Goal: Information Seeking & Learning: Learn about a topic

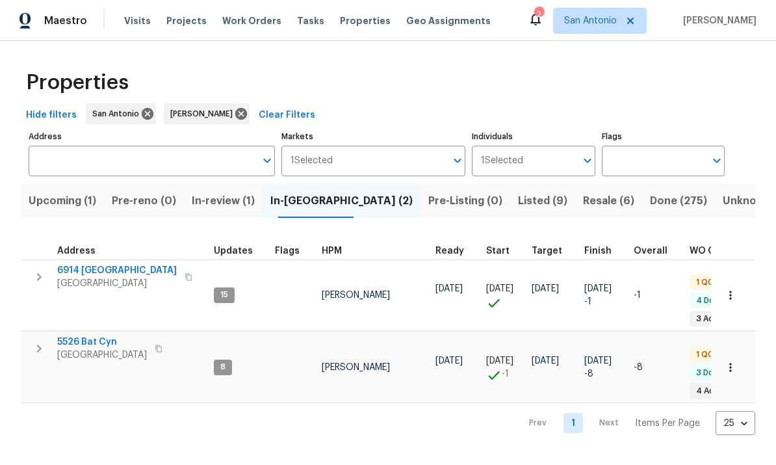
click at [583, 202] on span "Resale (6)" at bounding box center [608, 201] width 51 height 18
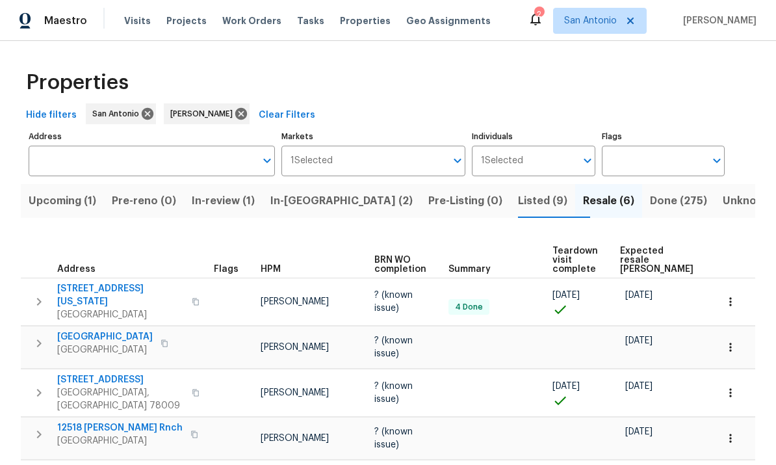
click at [115, 291] on span "2134 Virginia Blvd" at bounding box center [120, 295] width 127 height 26
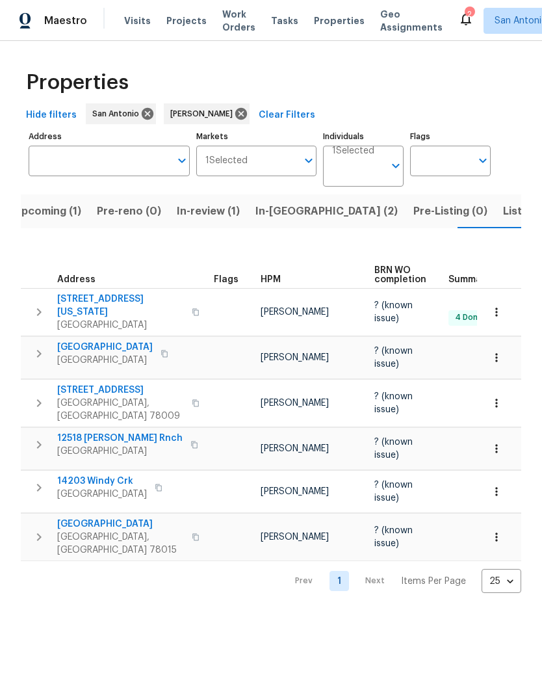
scroll to position [0, 16]
click at [100, 319] on span "San Antonio, TX 78203" at bounding box center [120, 325] width 127 height 13
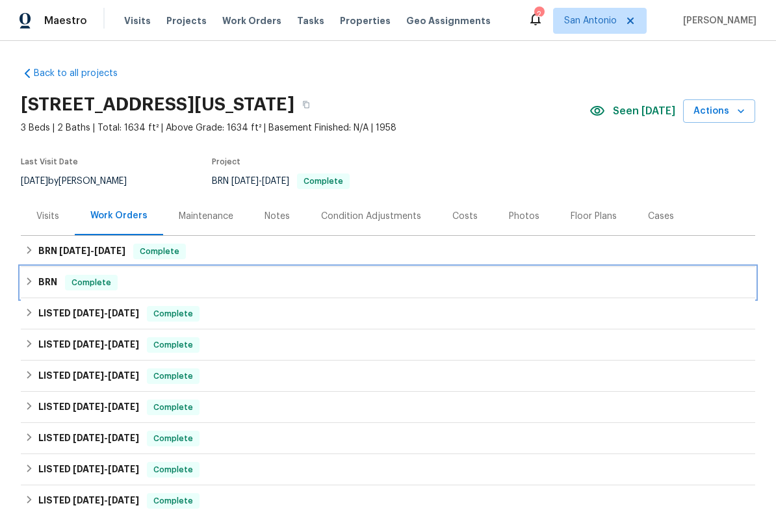
click at [83, 291] on div "BRN Complete" at bounding box center [388, 282] width 735 height 31
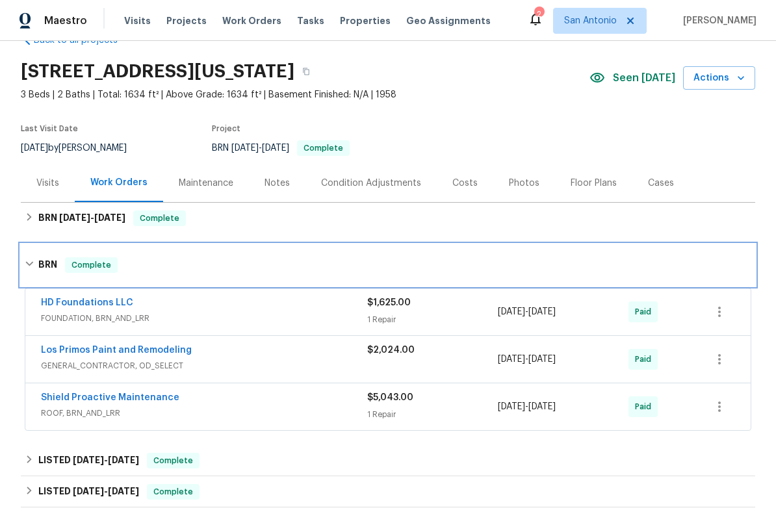
scroll to position [76, 0]
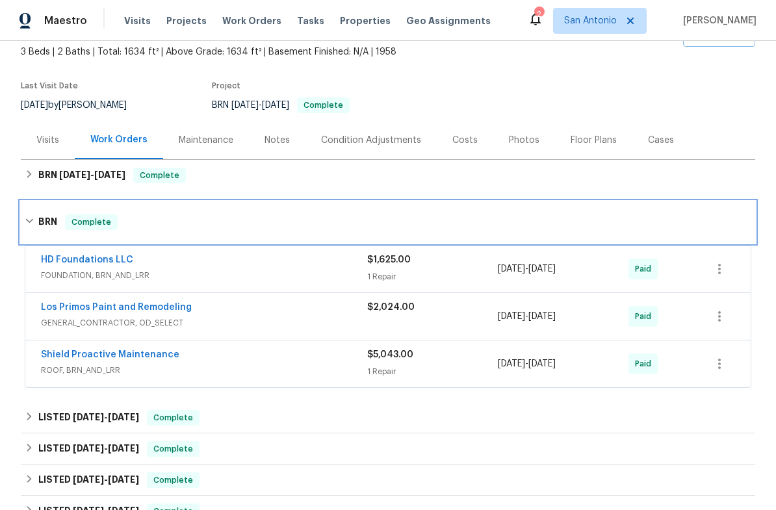
click at [91, 228] on span "Complete" at bounding box center [91, 222] width 50 height 13
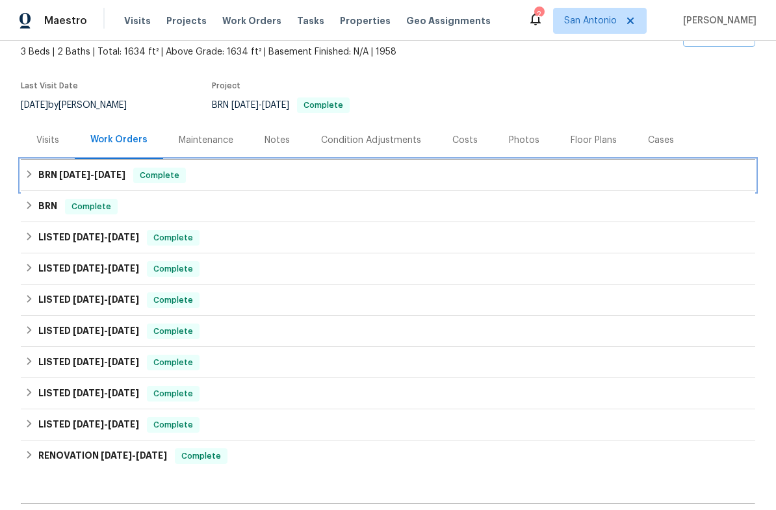
click at [168, 177] on span "Complete" at bounding box center [160, 175] width 50 height 13
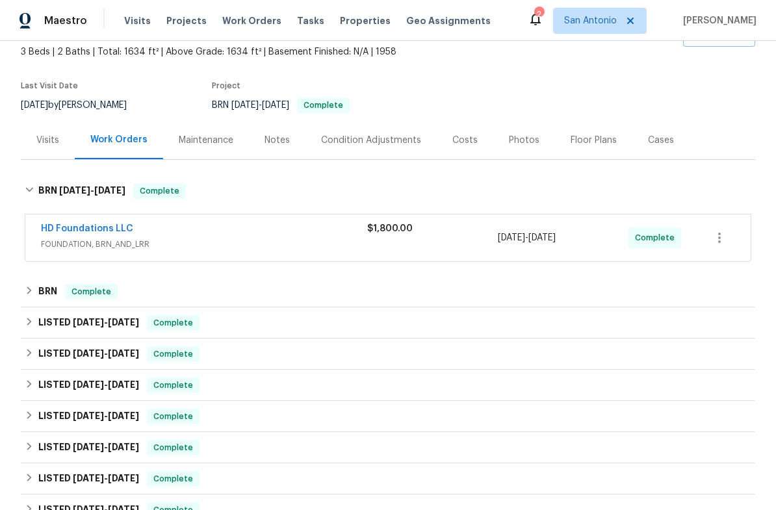
click at [250, 233] on div "HD Foundations LLC" at bounding box center [204, 230] width 326 height 16
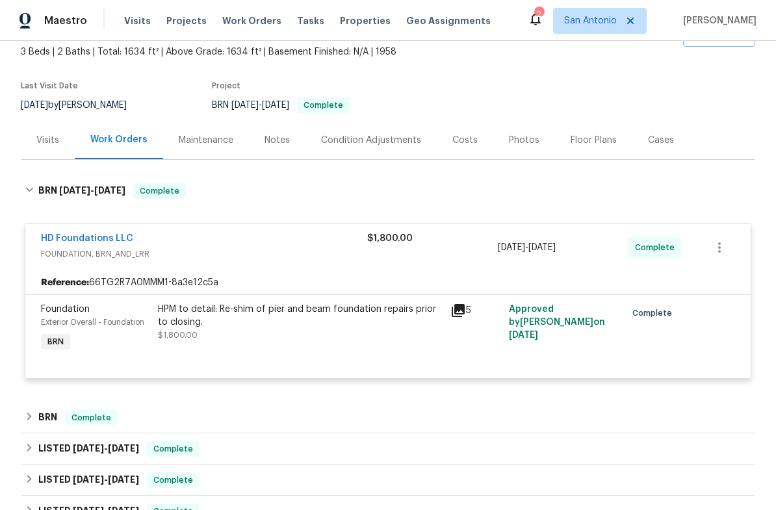
click at [259, 246] on div "HD Foundations LLC" at bounding box center [204, 240] width 326 height 16
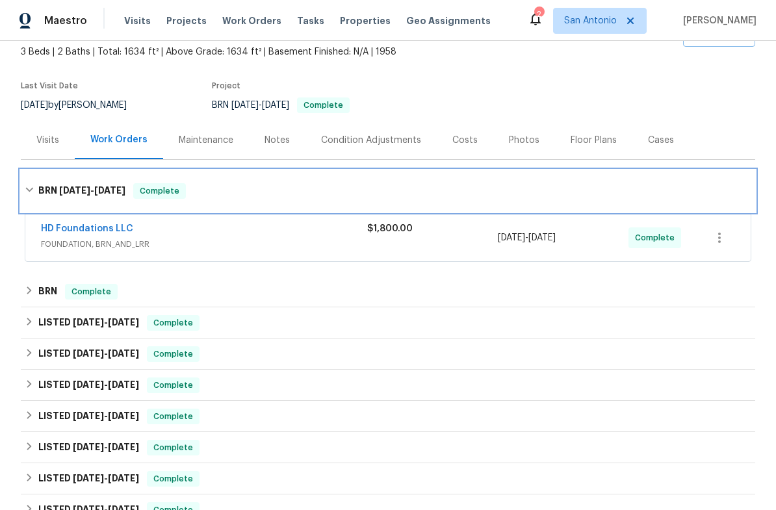
click at [152, 196] on span "Complete" at bounding box center [160, 191] width 50 height 13
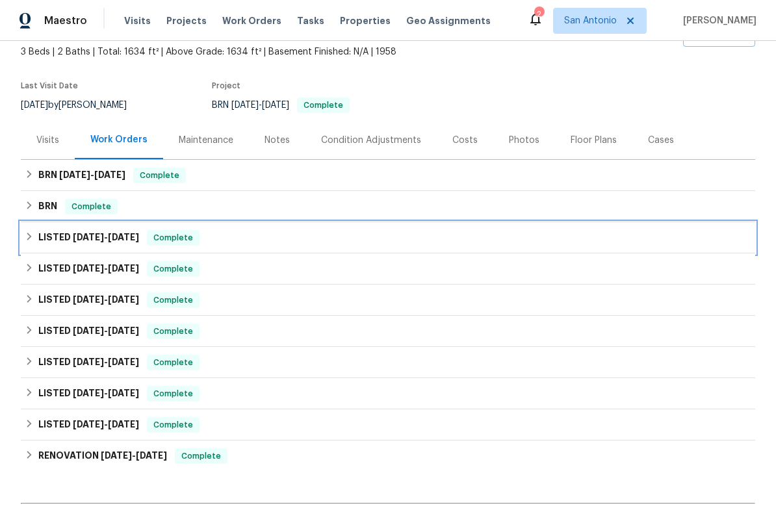
click at [179, 241] on span "Complete" at bounding box center [173, 237] width 50 height 13
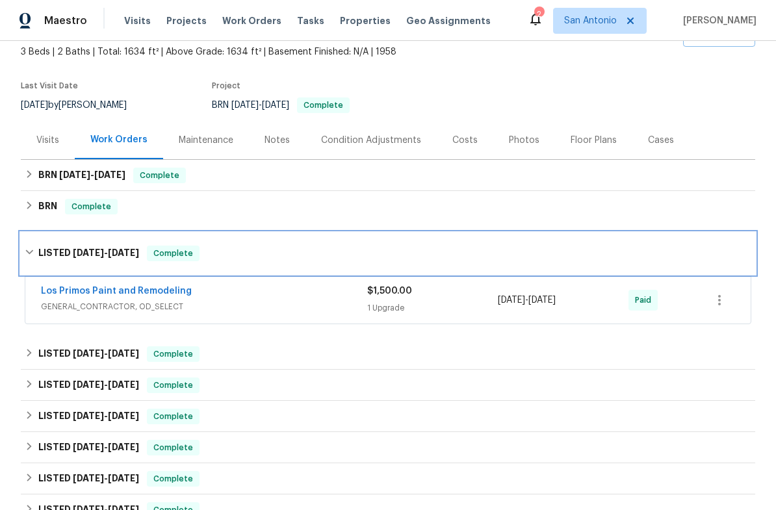
click at [181, 250] on span "Complete" at bounding box center [173, 253] width 50 height 13
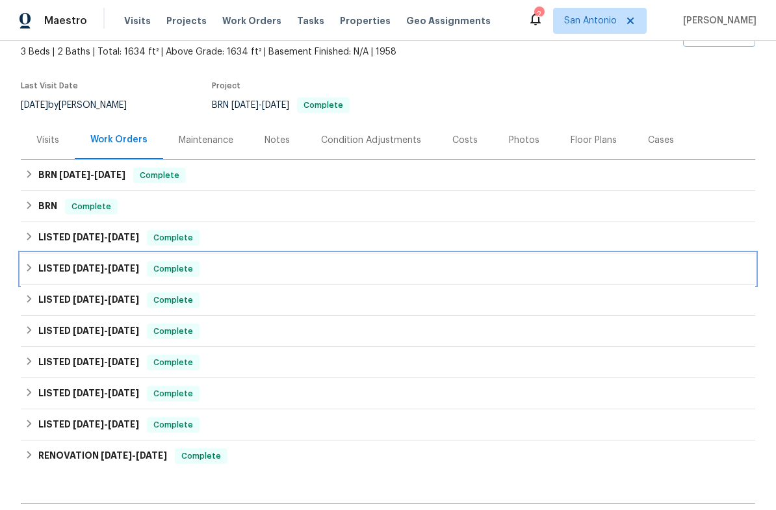
click at [148, 269] on span "Complete" at bounding box center [173, 269] width 50 height 13
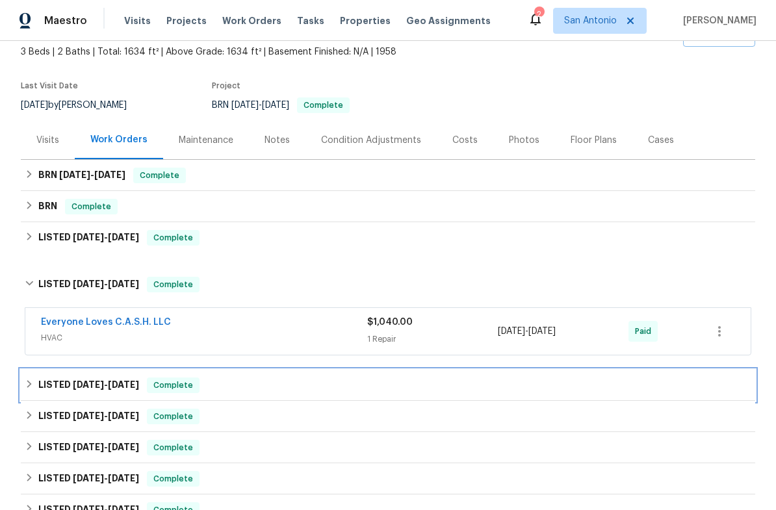
click at [172, 378] on div "Complete" at bounding box center [173, 386] width 53 height 16
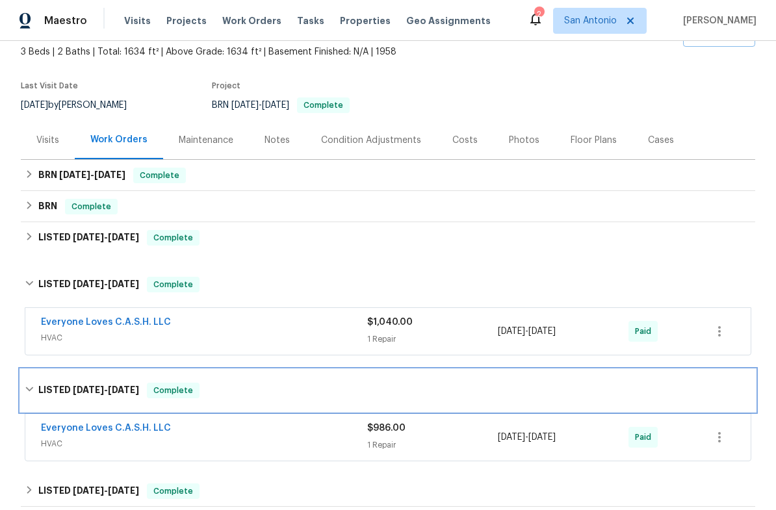
click at [179, 388] on span "Complete" at bounding box center [173, 390] width 50 height 13
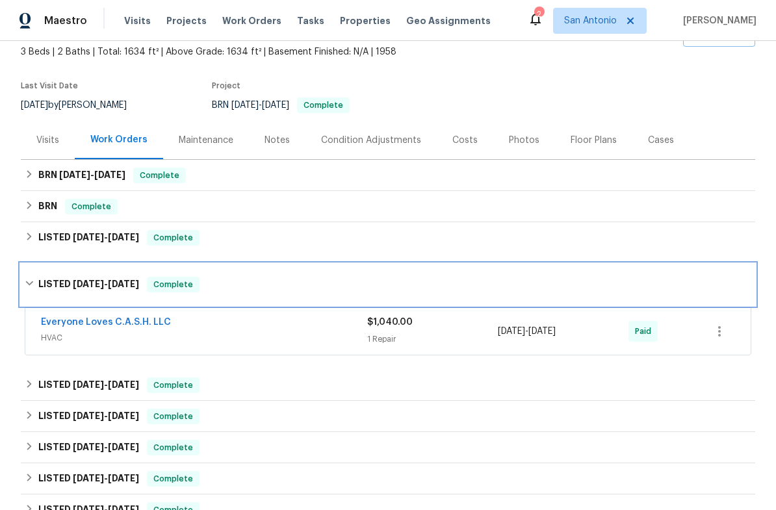
click at [162, 285] on span "Complete" at bounding box center [173, 284] width 50 height 13
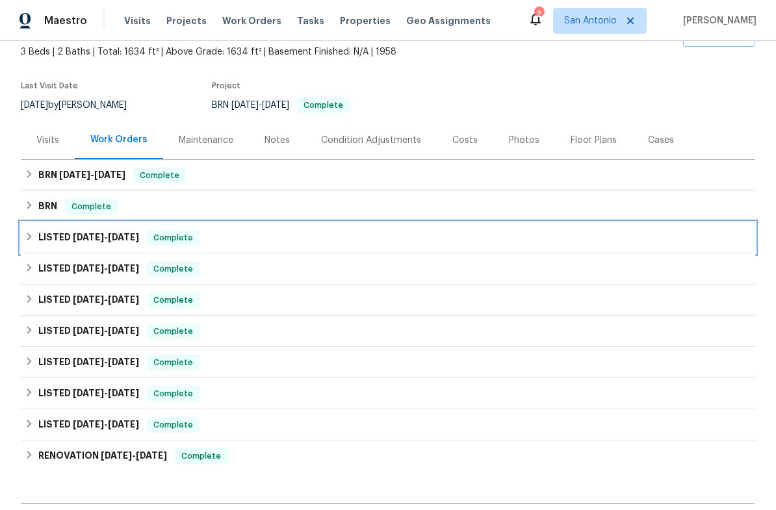
click at [182, 238] on span "Complete" at bounding box center [173, 237] width 50 height 13
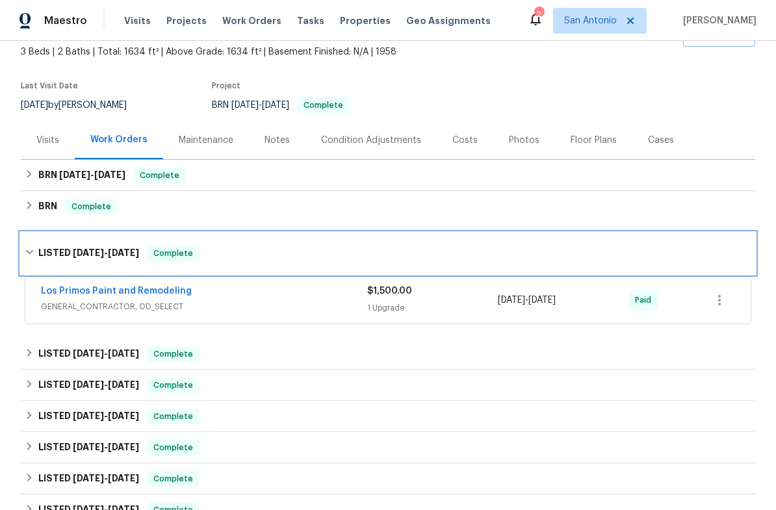
click at [178, 255] on span "Complete" at bounding box center [173, 253] width 50 height 13
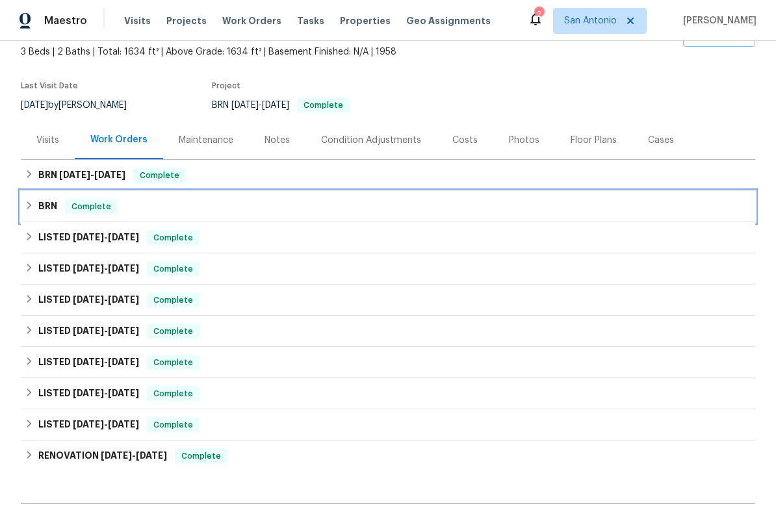
click at [90, 209] on span "Complete" at bounding box center [91, 206] width 50 height 13
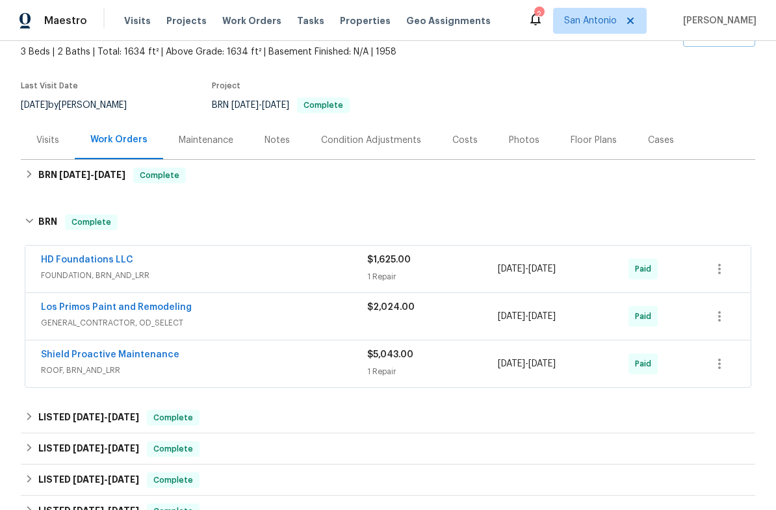
click at [266, 311] on div "Los Primos Paint and Remodeling" at bounding box center [204, 309] width 326 height 16
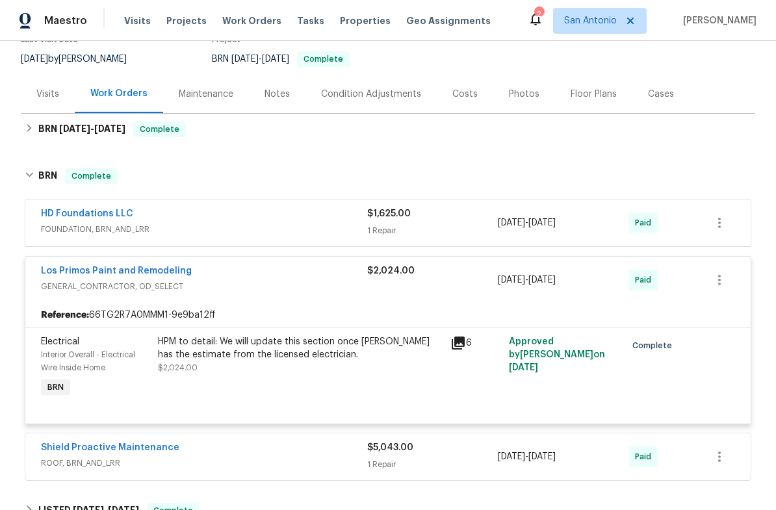
scroll to position [169, 0]
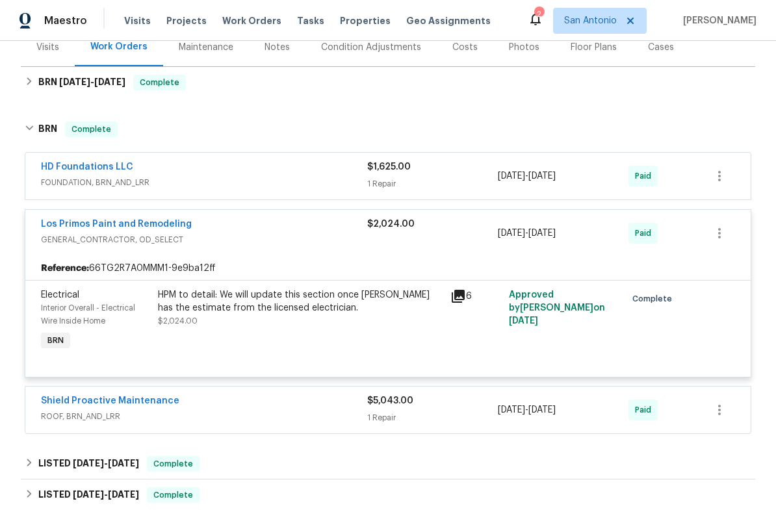
click at [268, 237] on span "GENERAL_CONTRACTOR, OD_SELECT" at bounding box center [204, 239] width 326 height 13
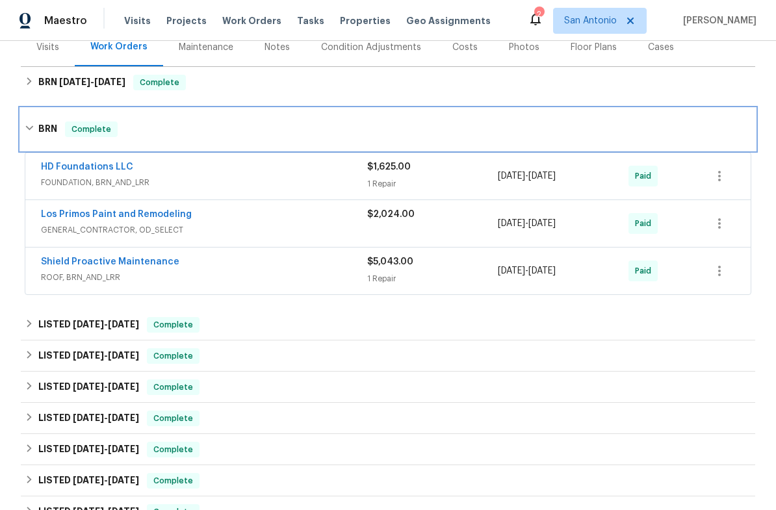
click at [82, 135] on span "Complete" at bounding box center [91, 129] width 50 height 13
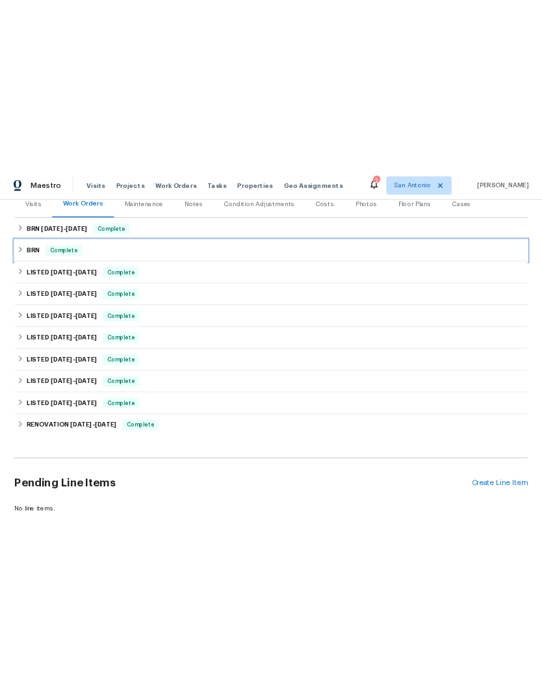
scroll to position [0, 0]
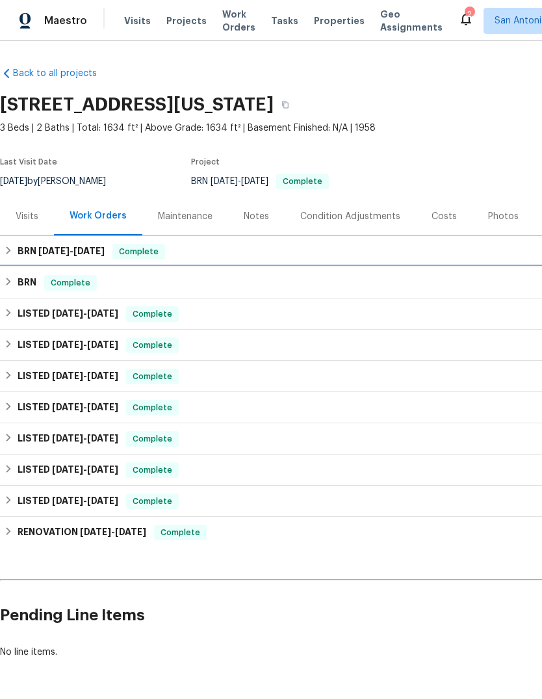
click at [80, 280] on span "Complete" at bounding box center [71, 282] width 50 height 13
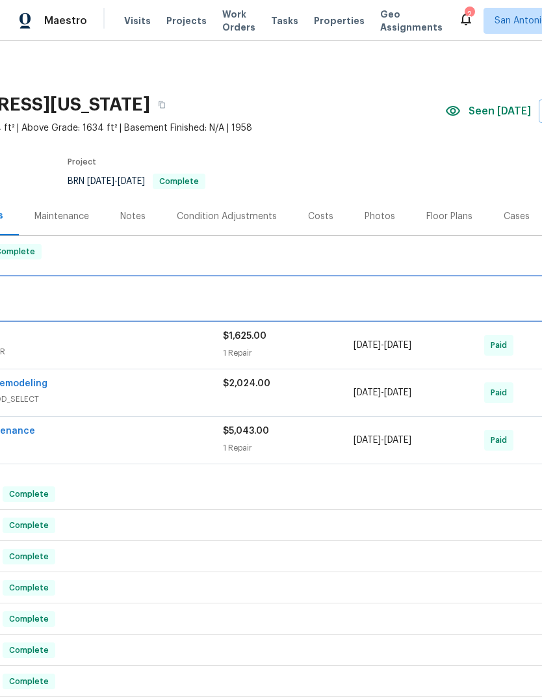
scroll to position [0, 124]
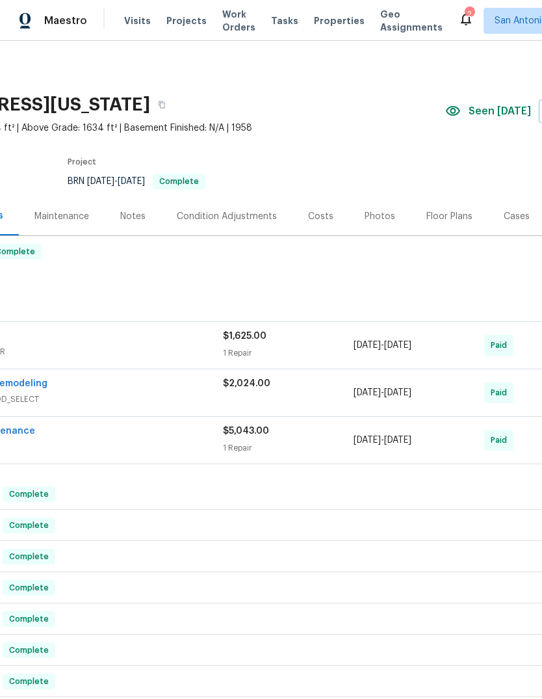
click at [139, 388] on div "Los Primos Paint and Remodeling" at bounding box center [60, 385] width 326 height 16
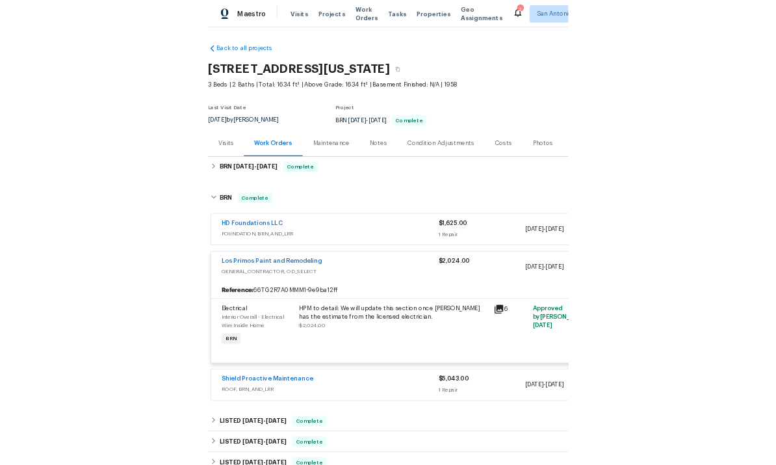
scroll to position [1, 0]
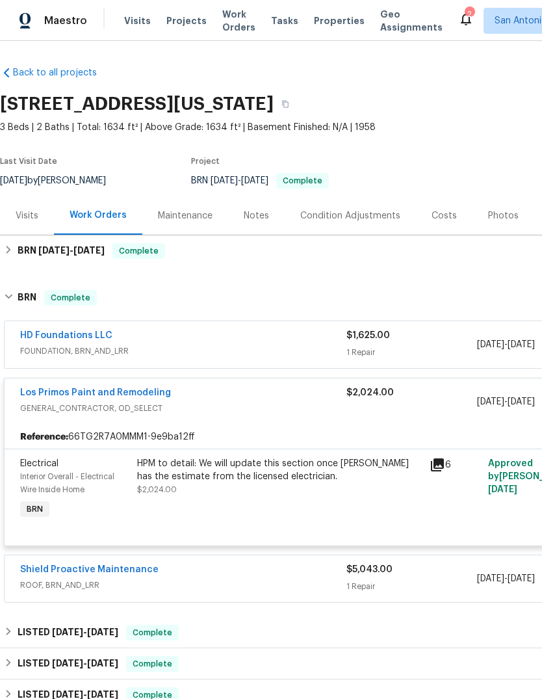
click at [117, 393] on link "Los Primos Paint and Remodeling" at bounding box center [95, 392] width 151 height 9
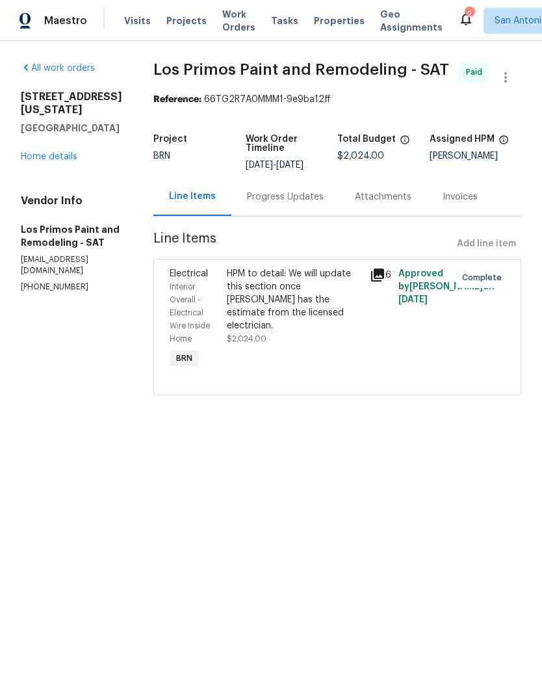
click at [278, 196] on div "Progress Updates" at bounding box center [285, 197] width 108 height 38
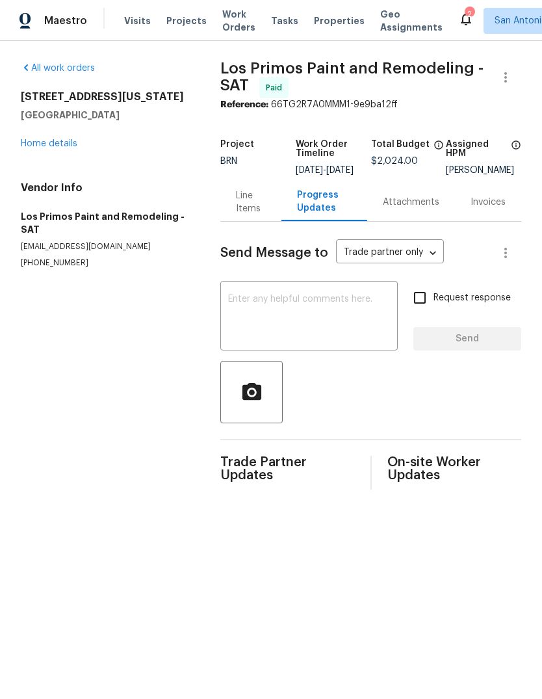
click at [58, 146] on link "Home details" at bounding box center [49, 143] width 57 height 9
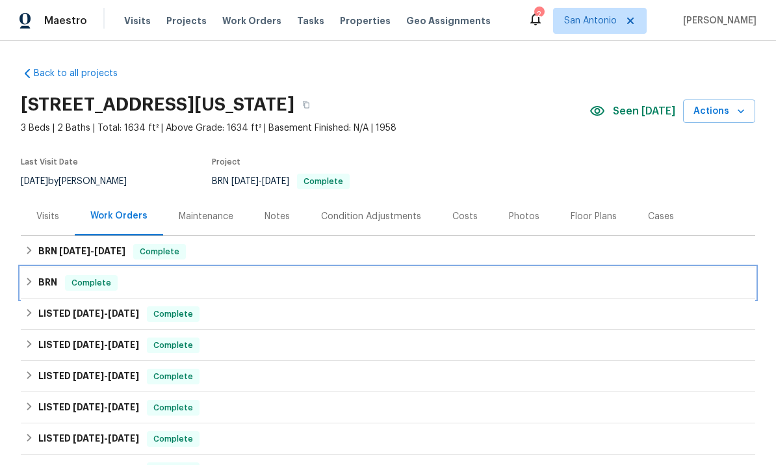
click at [90, 287] on span "Complete" at bounding box center [91, 282] width 50 height 13
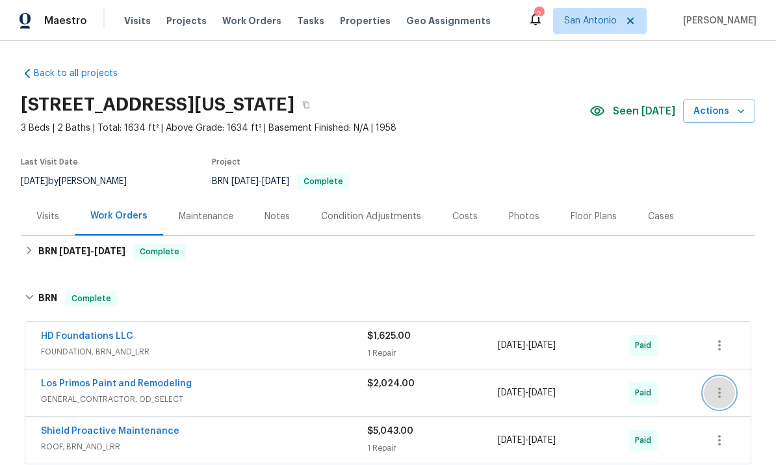
click at [726, 390] on icon "button" at bounding box center [720, 393] width 16 height 16
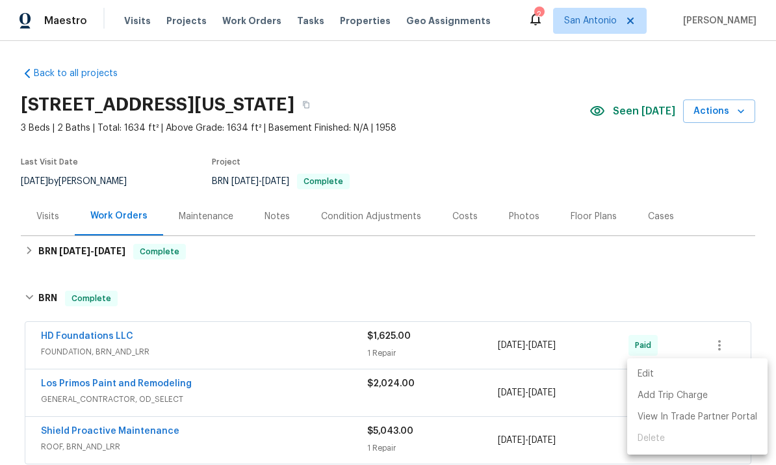
click at [237, 393] on div at bounding box center [388, 232] width 776 height 465
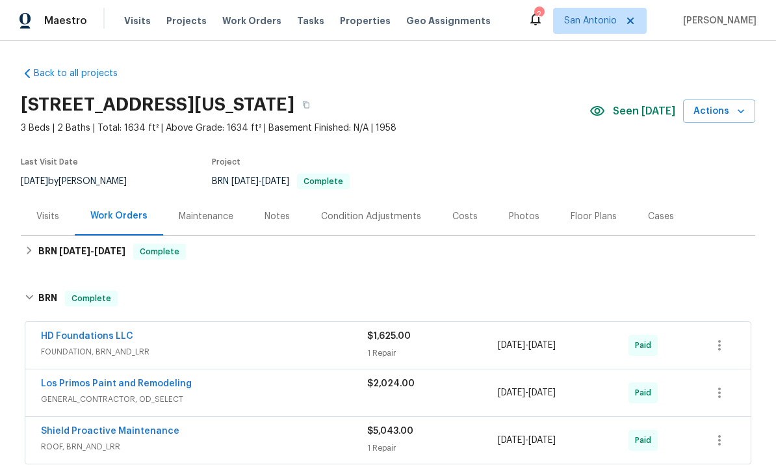
click at [107, 381] on link "Los Primos Paint and Remodeling" at bounding box center [116, 383] width 151 height 9
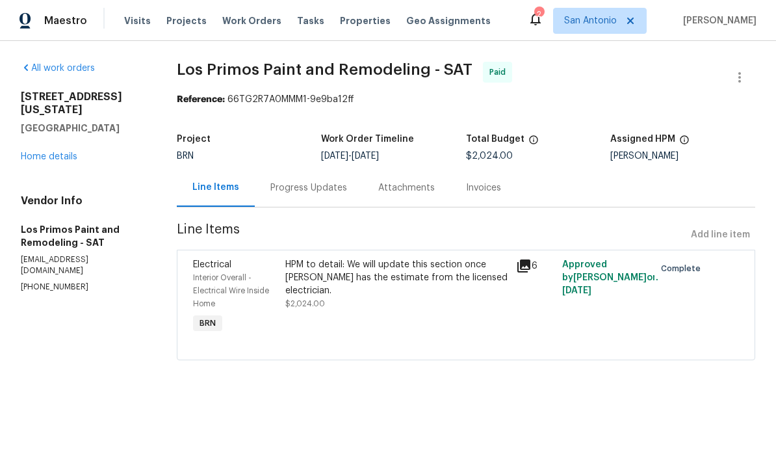
click at [307, 187] on div "Progress Updates" at bounding box center [309, 187] width 77 height 13
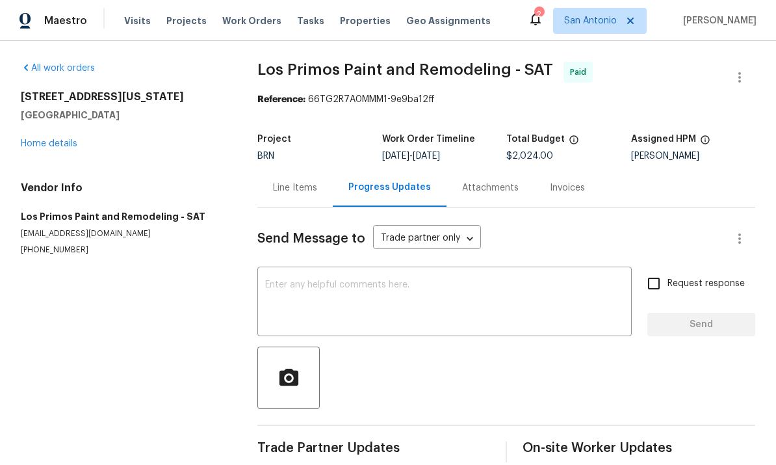
click at [39, 144] on link "Home details" at bounding box center [49, 143] width 57 height 9
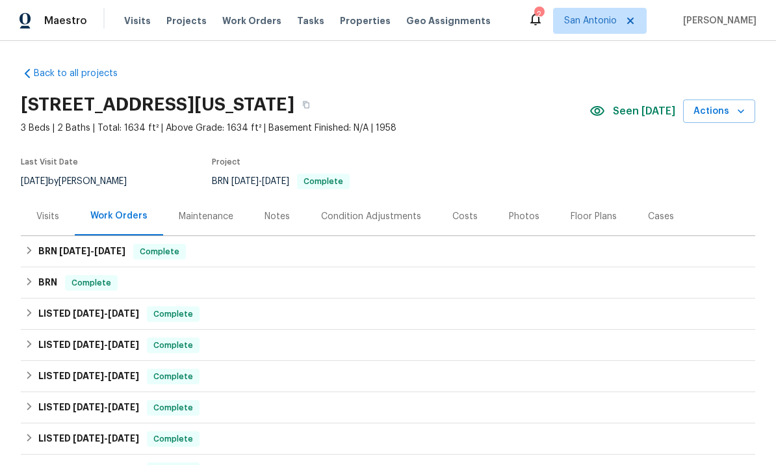
click at [272, 217] on div "Notes" at bounding box center [277, 216] width 25 height 13
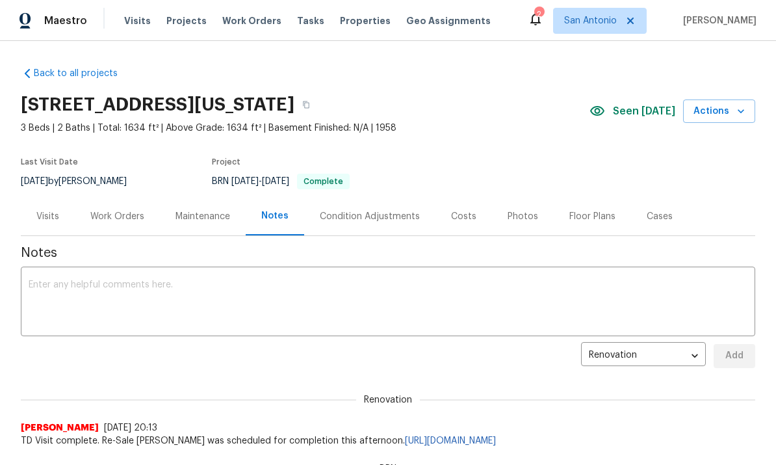
scroll to position [-1, 0]
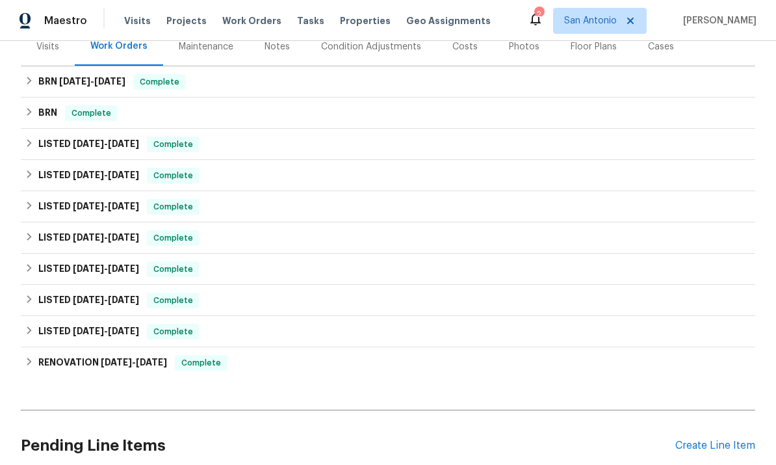
scroll to position [174, 0]
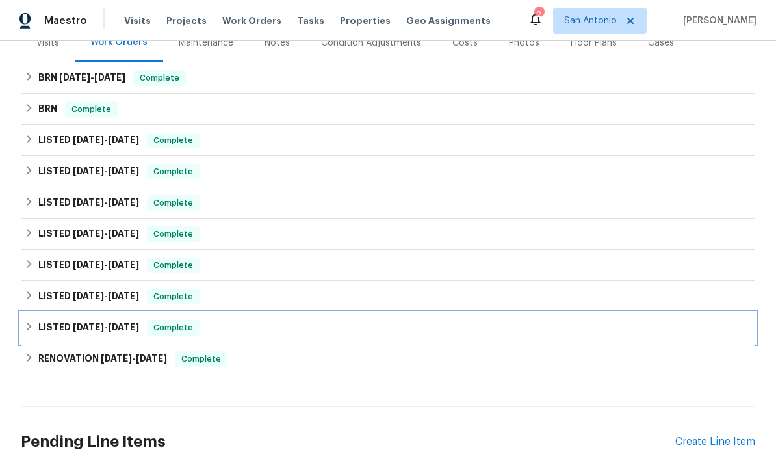
click at [176, 332] on span "Complete" at bounding box center [173, 327] width 50 height 13
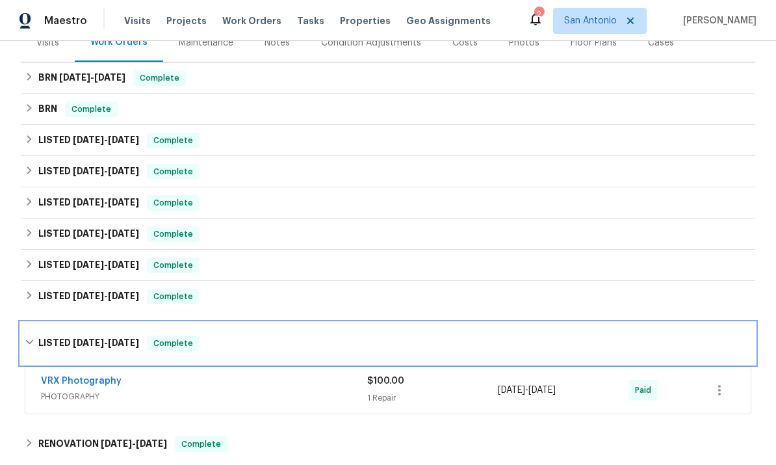
click at [181, 349] on span "Complete" at bounding box center [173, 343] width 50 height 13
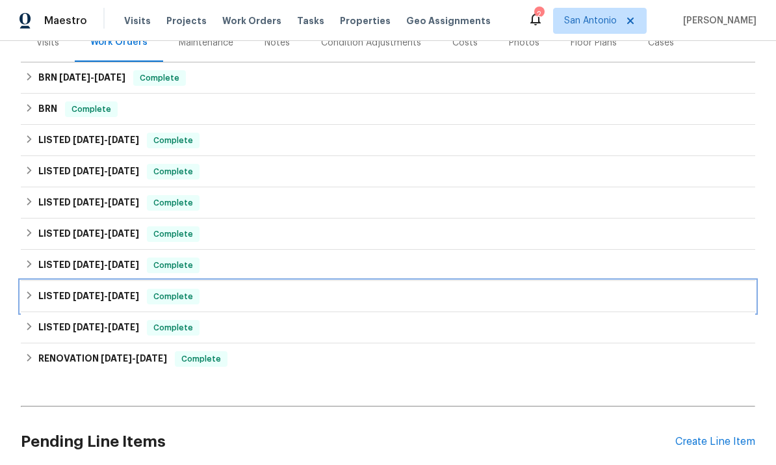
click at [181, 302] on span "Complete" at bounding box center [173, 296] width 50 height 13
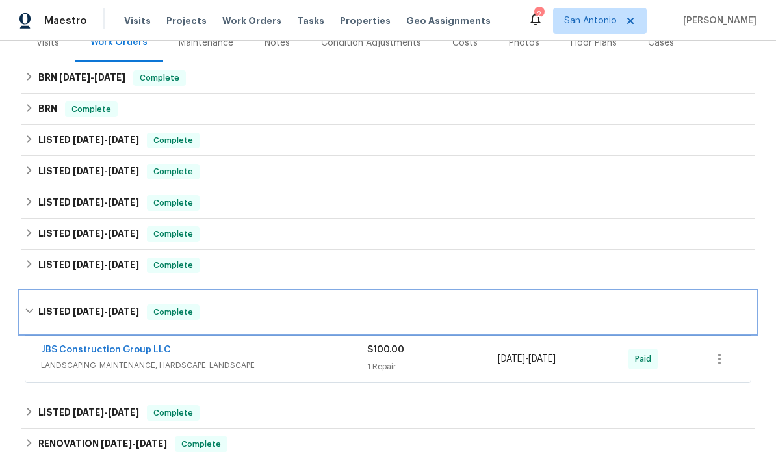
click at [185, 308] on span "Complete" at bounding box center [173, 312] width 50 height 13
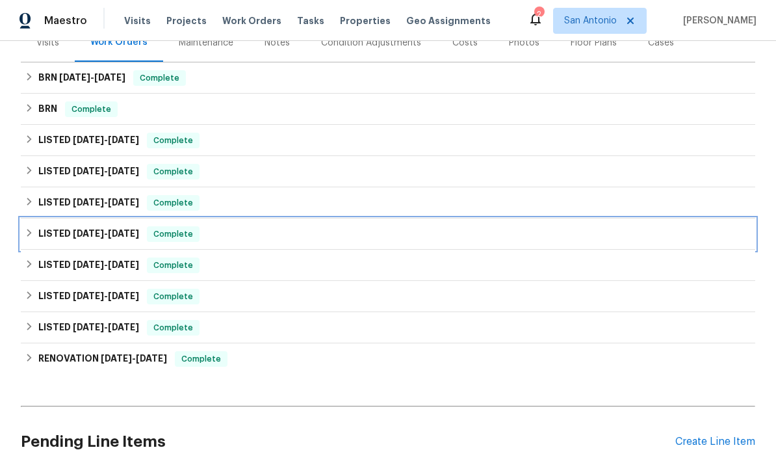
click at [178, 239] on span "Complete" at bounding box center [173, 234] width 50 height 13
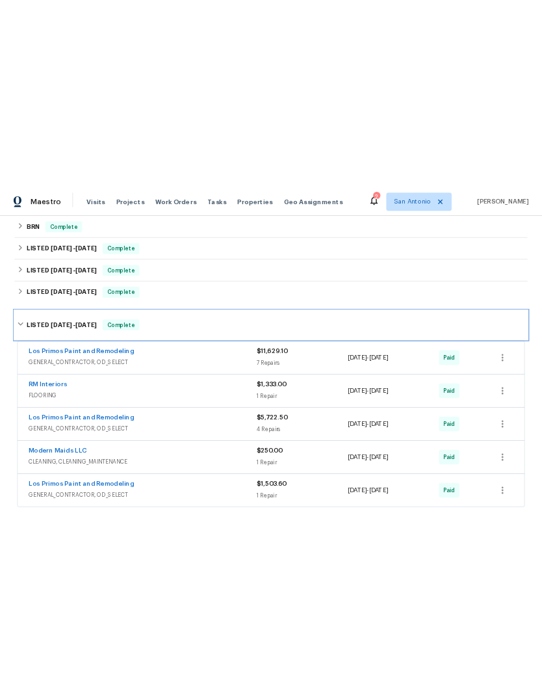
scroll to position [226, 0]
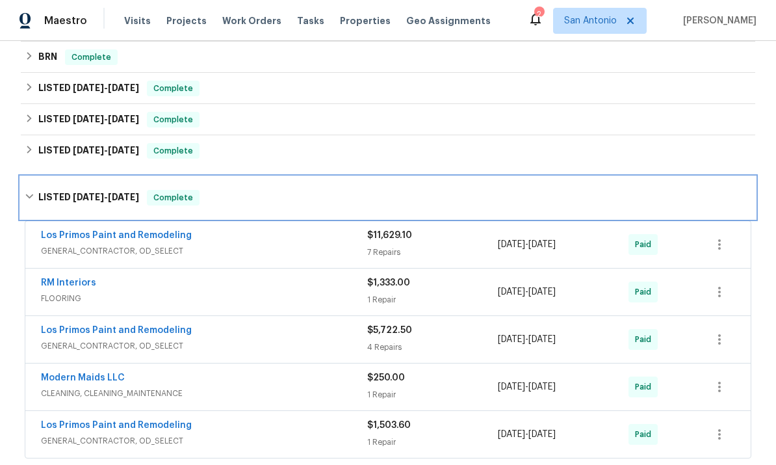
click at [178, 205] on div "Complete" at bounding box center [173, 198] width 53 height 16
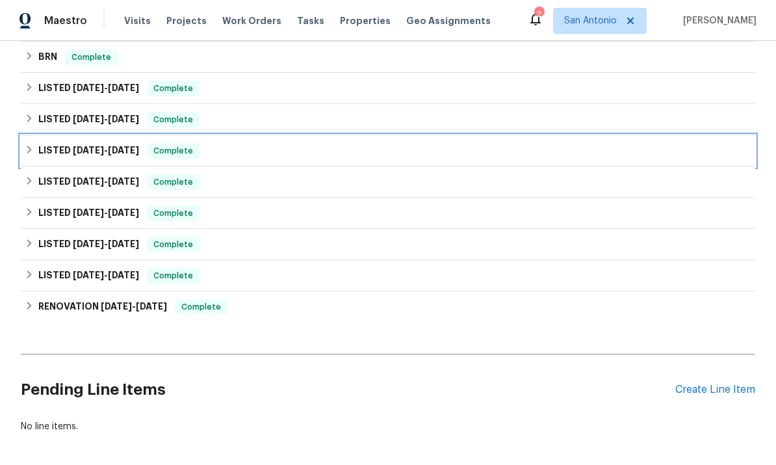
click at [170, 158] on div "Complete" at bounding box center [173, 151] width 53 height 16
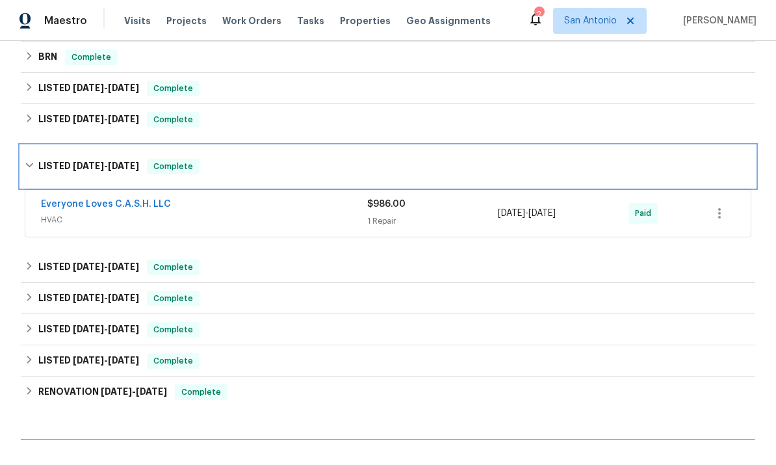
click at [161, 176] on div "LISTED [DATE] - [DATE] Complete" at bounding box center [388, 167] width 735 height 42
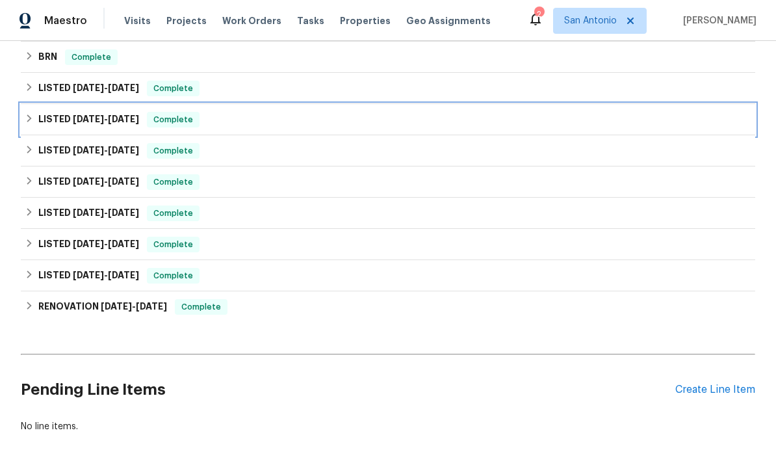
click at [170, 122] on span "Complete" at bounding box center [173, 119] width 50 height 13
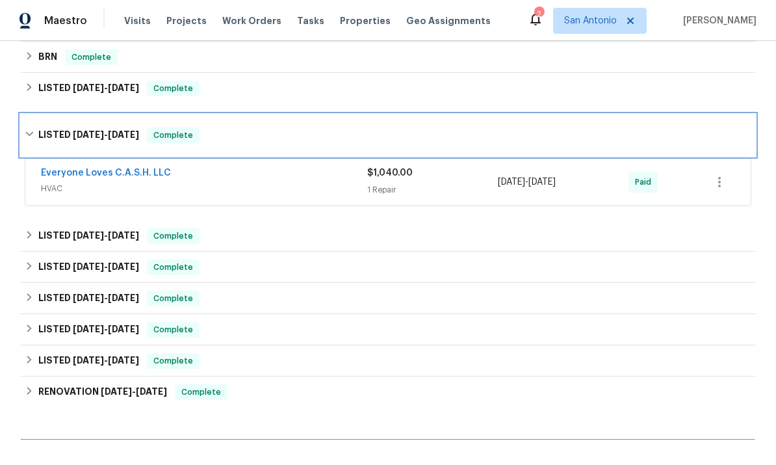
click at [166, 137] on span "Complete" at bounding box center [173, 135] width 50 height 13
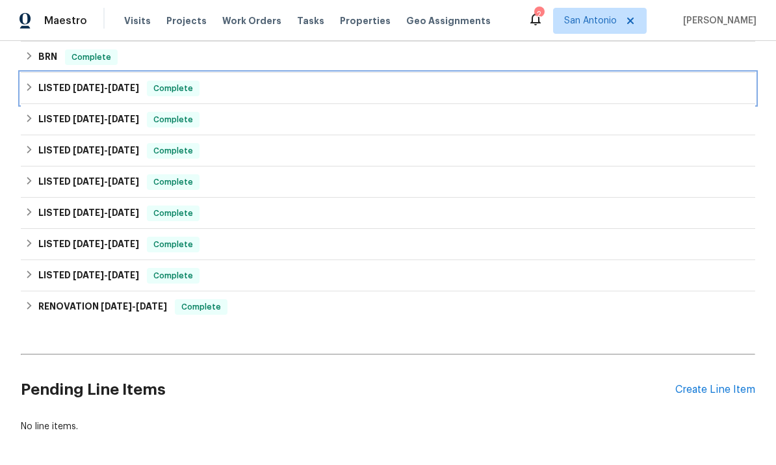
click at [177, 91] on span "Complete" at bounding box center [173, 88] width 50 height 13
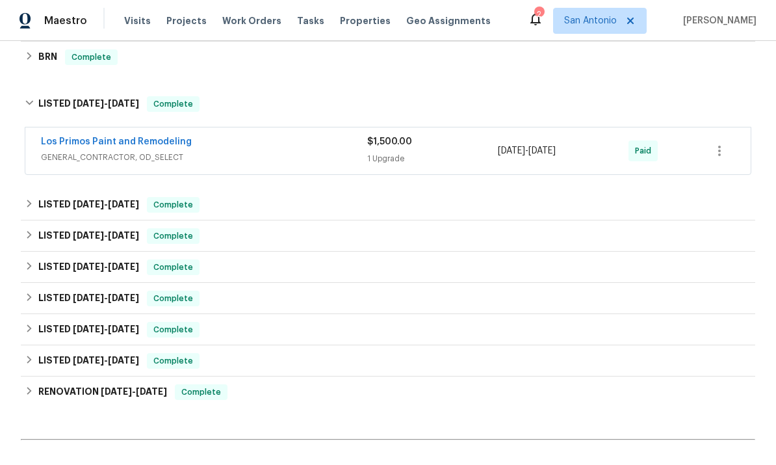
click at [230, 152] on span "GENERAL_CONTRACTOR, OD_SELECT" at bounding box center [204, 157] width 326 height 13
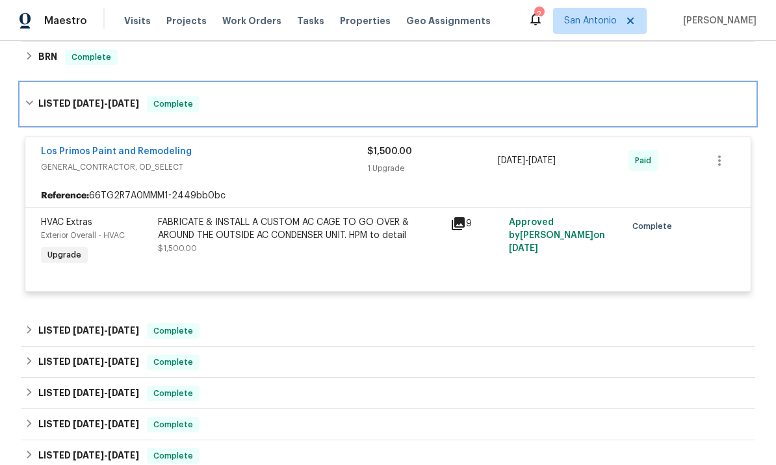
click at [172, 101] on span "Complete" at bounding box center [173, 104] width 50 height 13
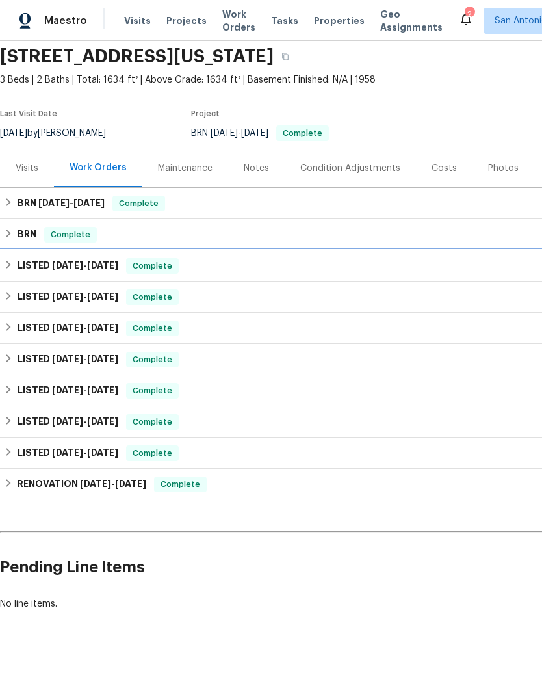
scroll to position [0, 0]
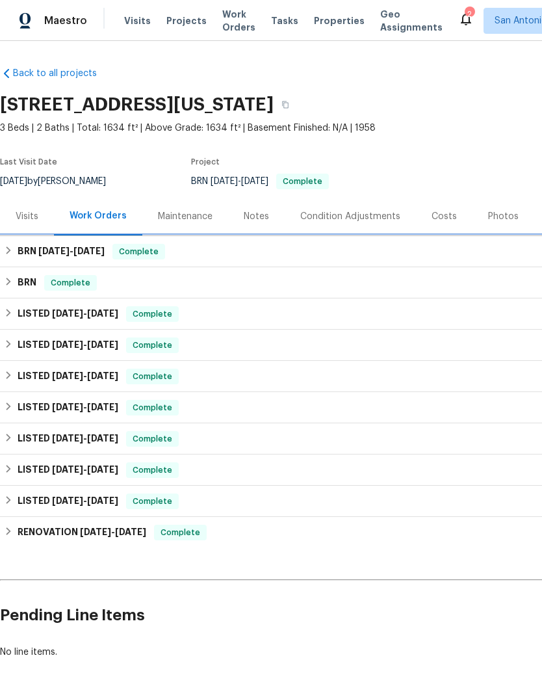
click at [135, 257] on span "Complete" at bounding box center [139, 251] width 50 height 13
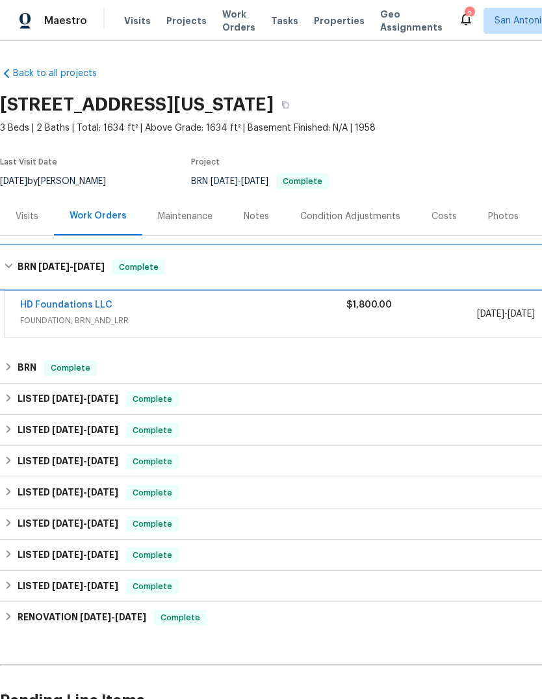
click at [143, 258] on div "BRN [DATE] - [DATE] Complete" at bounding box center [367, 267] width 735 height 42
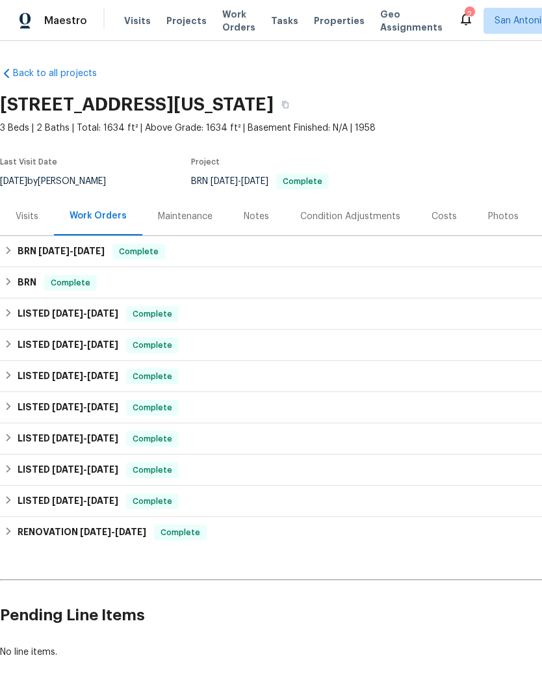
click at [261, 211] on div "Notes" at bounding box center [256, 216] width 25 height 13
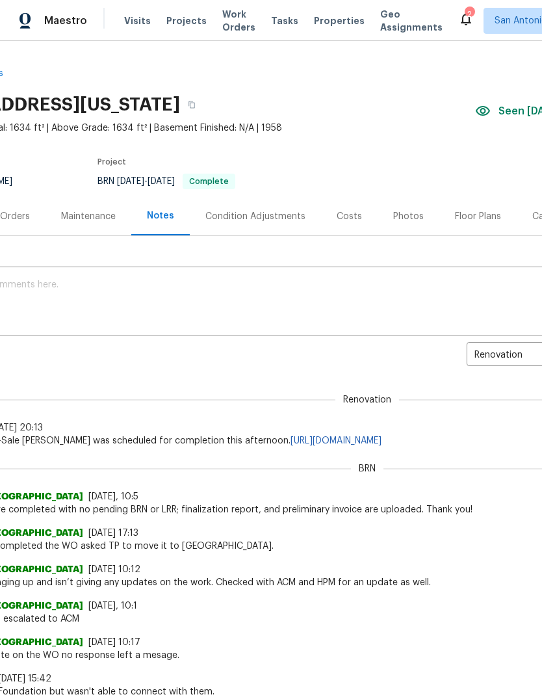
scroll to position [0, 94]
